Goal: Information Seeking & Learning: Understand process/instructions

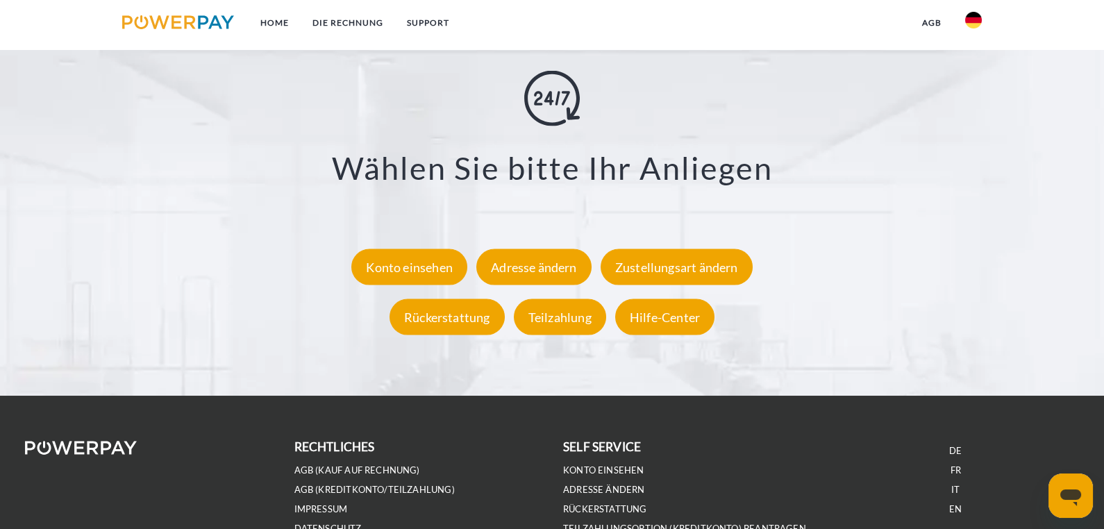
scroll to position [2592, 0]
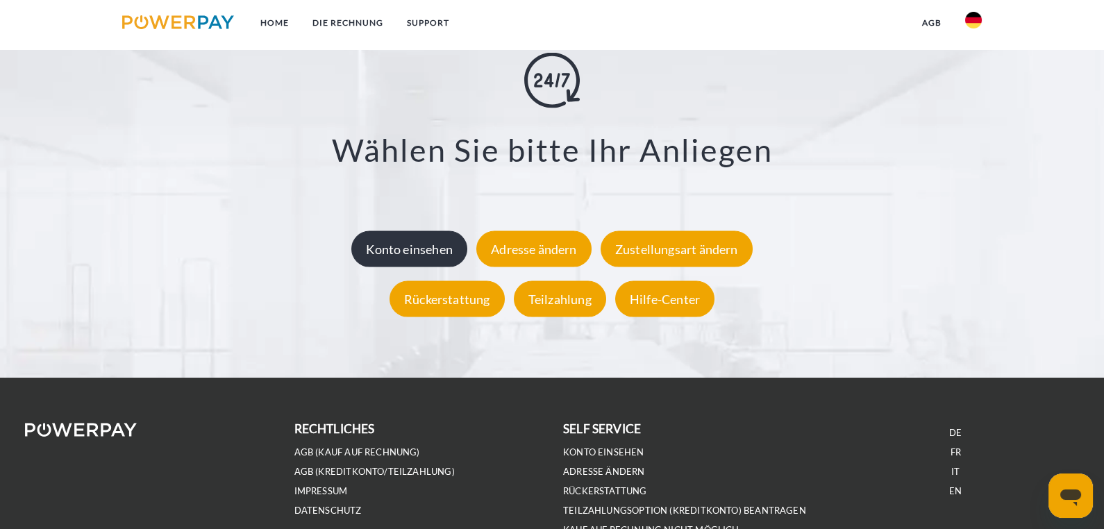
click at [398, 249] on div "Konto einsehen" at bounding box center [409, 249] width 116 height 36
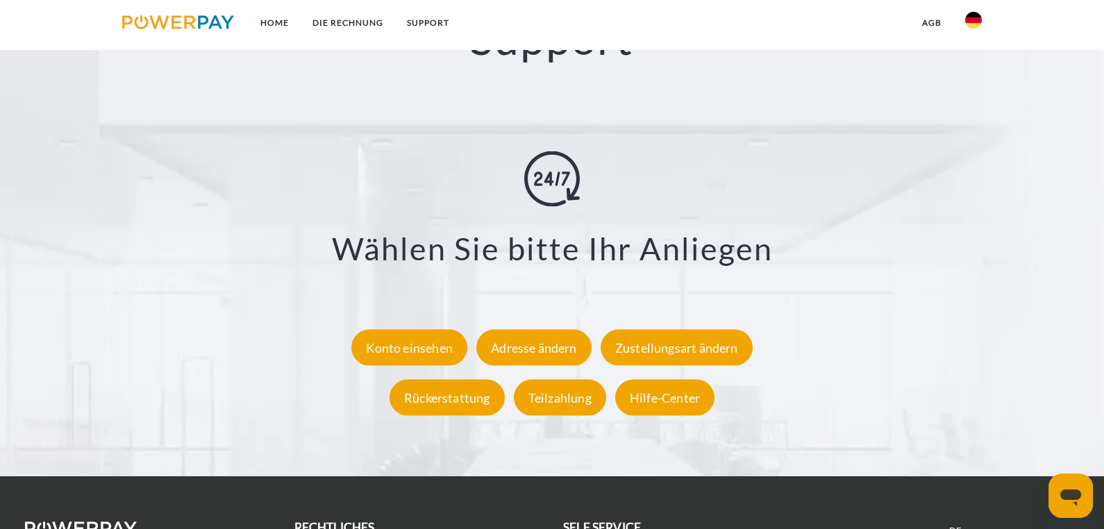
scroll to position [2678, 0]
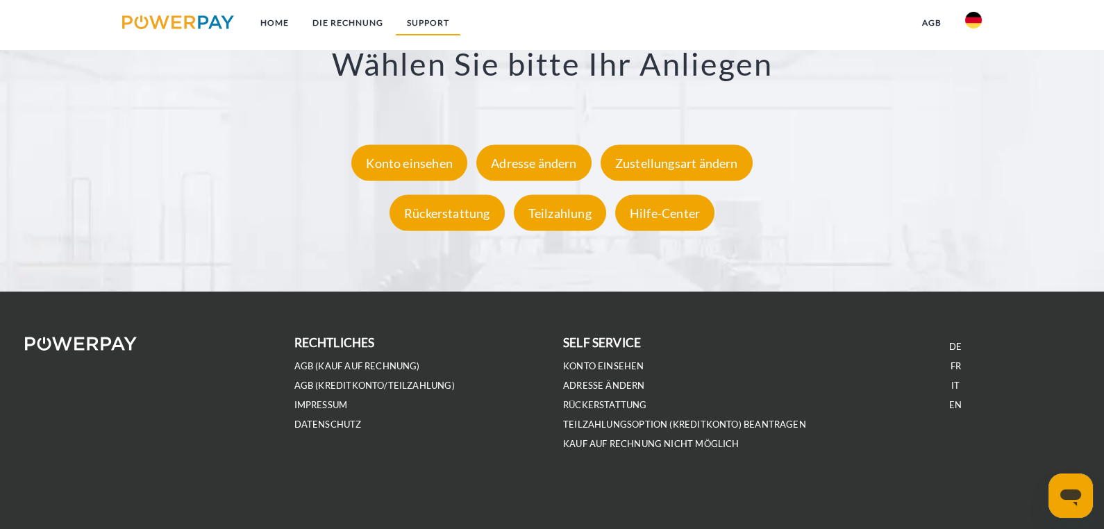
click at [428, 16] on link "SUPPORT" at bounding box center [428, 22] width 66 height 25
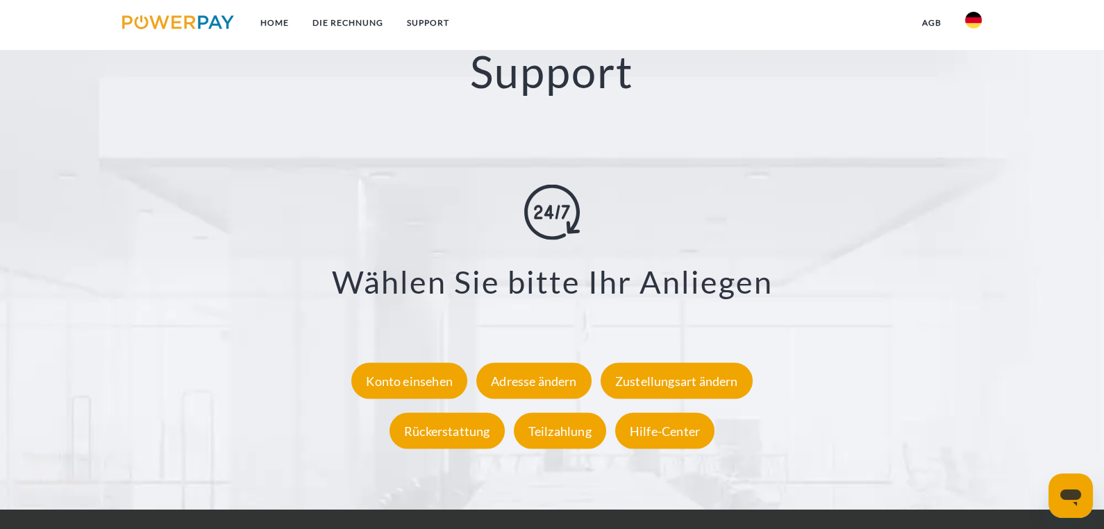
scroll to position [2438, 0]
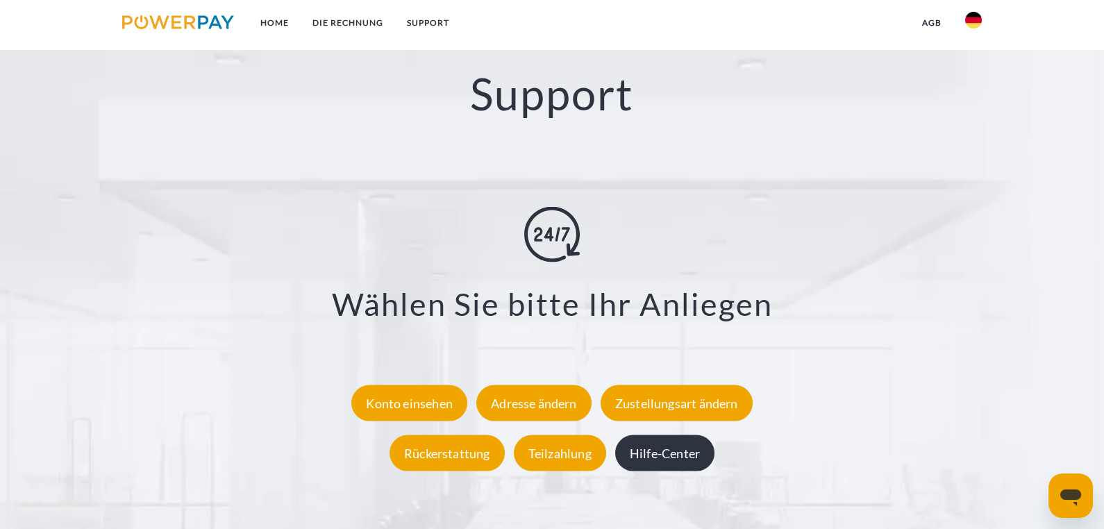
click at [660, 451] on div "Hilfe-Center" at bounding box center [664, 453] width 99 height 36
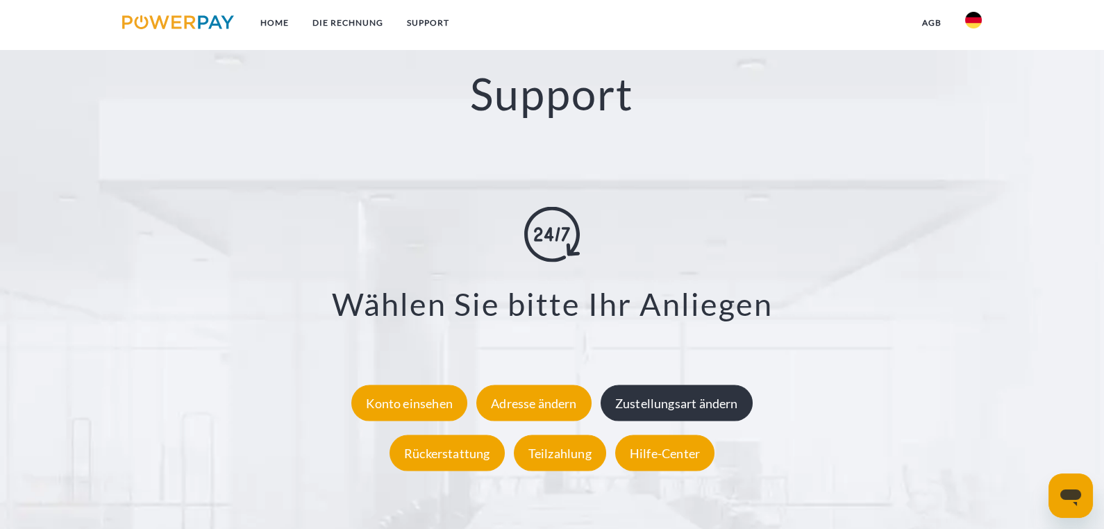
click at [679, 410] on div "Zustellungsart ändern" at bounding box center [677, 403] width 152 height 36
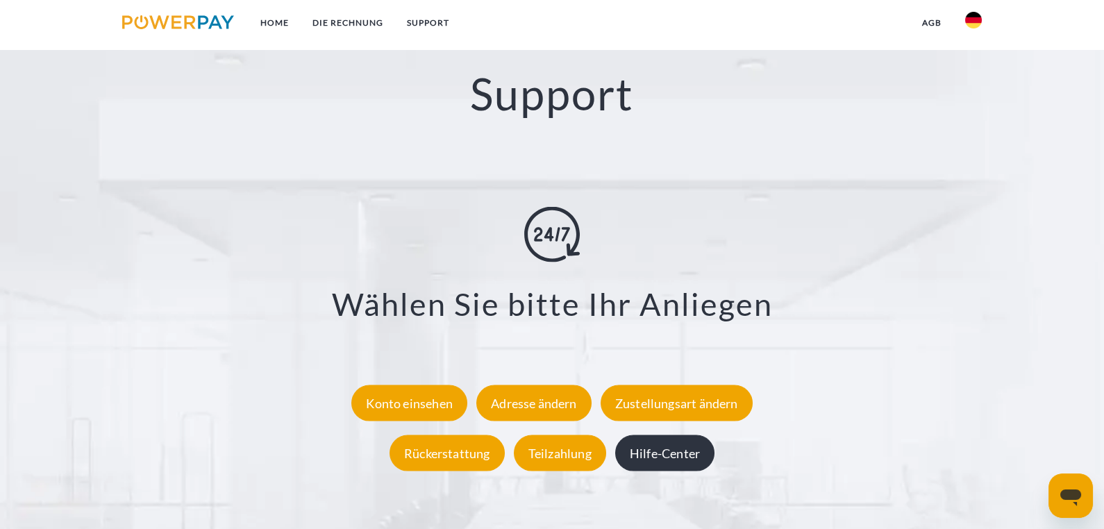
click at [669, 451] on div "Hilfe-Center" at bounding box center [664, 453] width 99 height 36
